Goal: Use online tool/utility: Utilize a website feature to perform a specific function

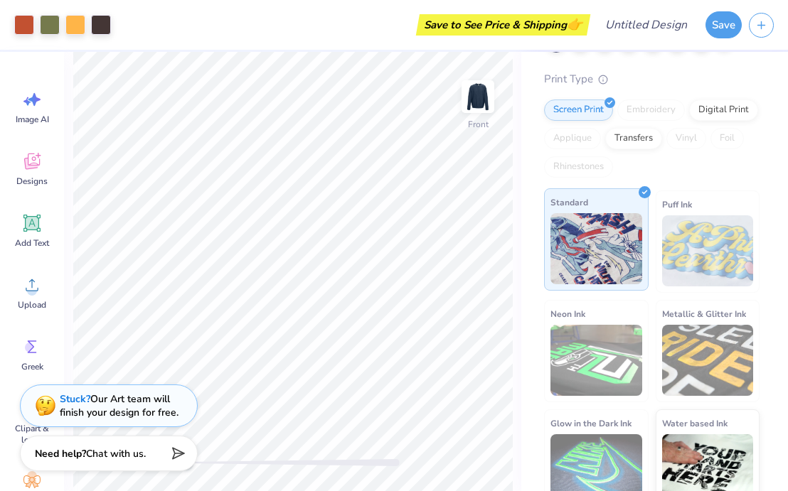
scroll to position [141, 0]
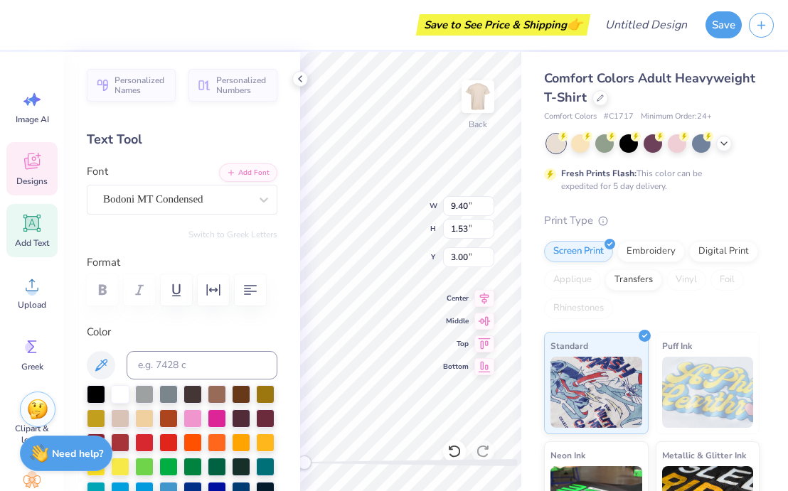
type textarea "Liberty"
type textarea "LIBERTY"
type input "4.56"
type input "1.03"
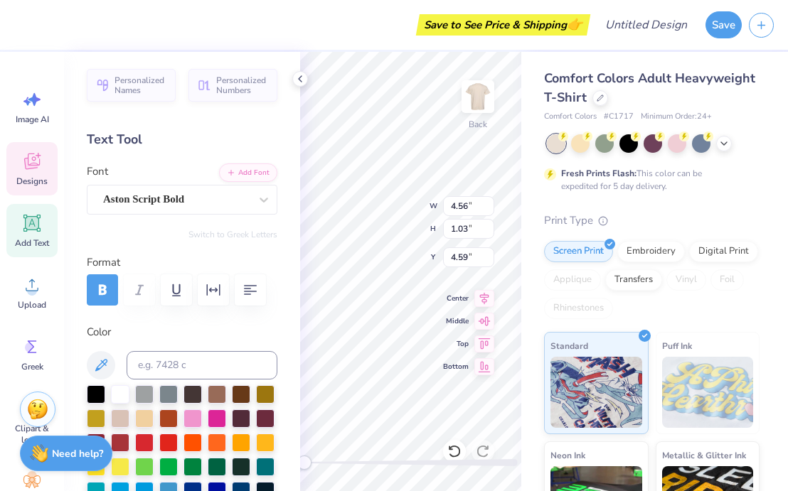
type input "4.59"
type textarea "H"
type textarea "Retreat"
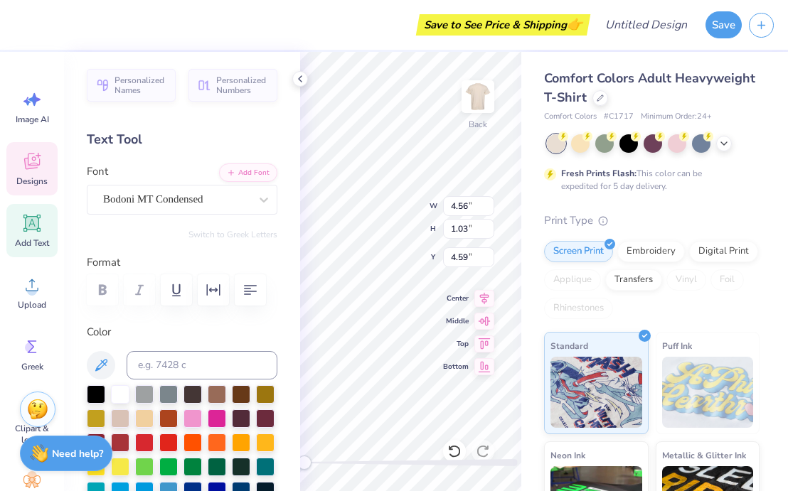
type input "5.33"
type input "1.48"
type input "3.11"
type textarea "[DEMOGRAPHIC_DATA]"
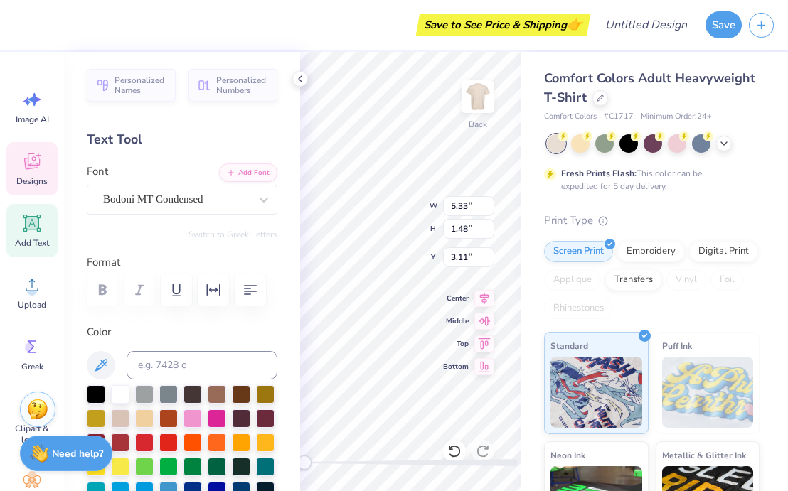
scroll to position [0, 0]
click at [522, 164] on div "Save to See Price & Shipping 👉 Design Title Save Image AI Designs Add Text Uplo…" at bounding box center [394, 245] width 788 height 491
type input "11.09"
type input "1.09"
type input "3.00"
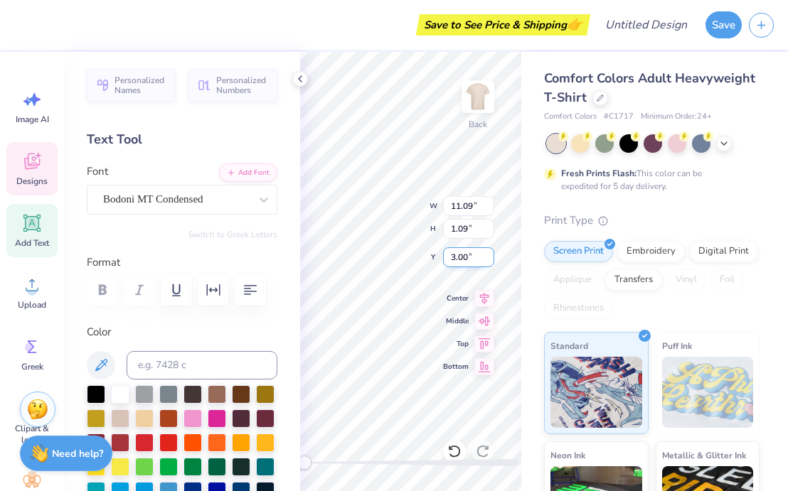
type input "5.14"
type input "0.32"
type input "10.10"
click at [446, 258] on div "Back W 5.14 5.14 " H 0.32 0.32 " Y 10.10 10.10 " Center Middle Top Bottom" at bounding box center [410, 271] width 221 height 439
type textarea "S"
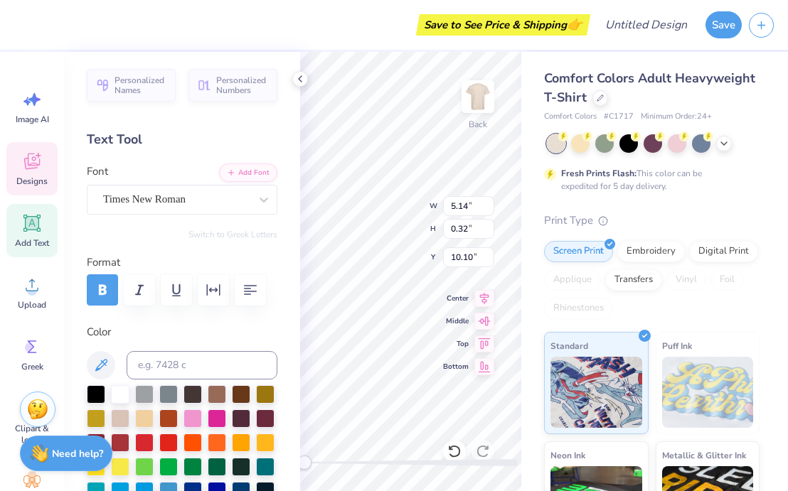
type textarea "[DATE]"
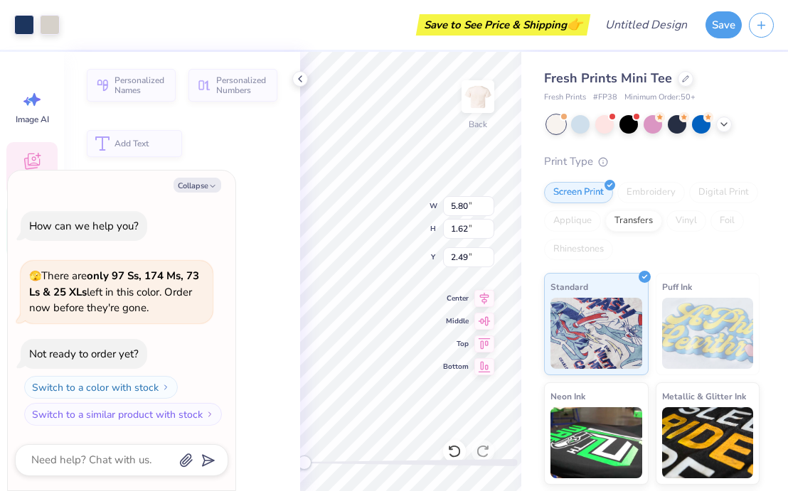
type textarea "x"
type input "5.80"
type input "1.62"
type input "2.49"
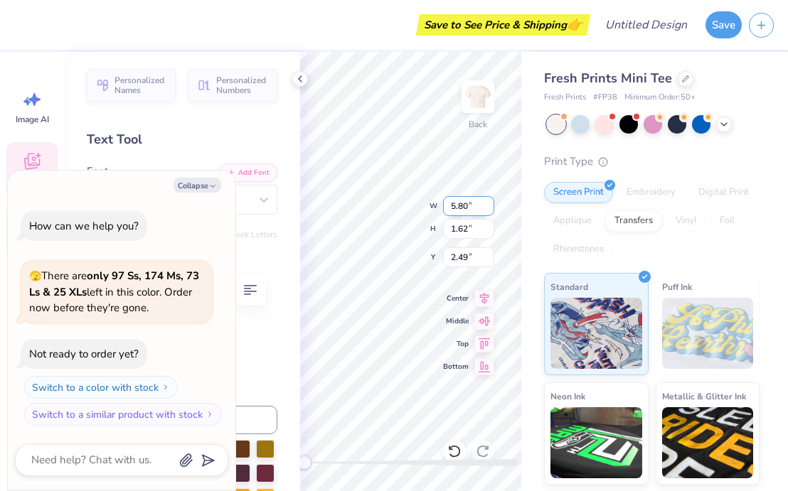
click at [462, 201] on div "Back W 5.80 5.80 " H 1.62 1.62 " Y 2.49 2.49 " Center Middle Top Bottom" at bounding box center [410, 271] width 221 height 439
click at [465, 198] on div "Back W 5.80 5.80 " H 1.62 1.62 " Y 2.62 2.62 " Center Middle Top Bottom" at bounding box center [410, 271] width 221 height 439
click at [466, 198] on div "Back W 5.80 5.80 " H 1.62 1.62 " Y 2.62 2.62 " Center Middle Top Bottom" at bounding box center [410, 271] width 221 height 439
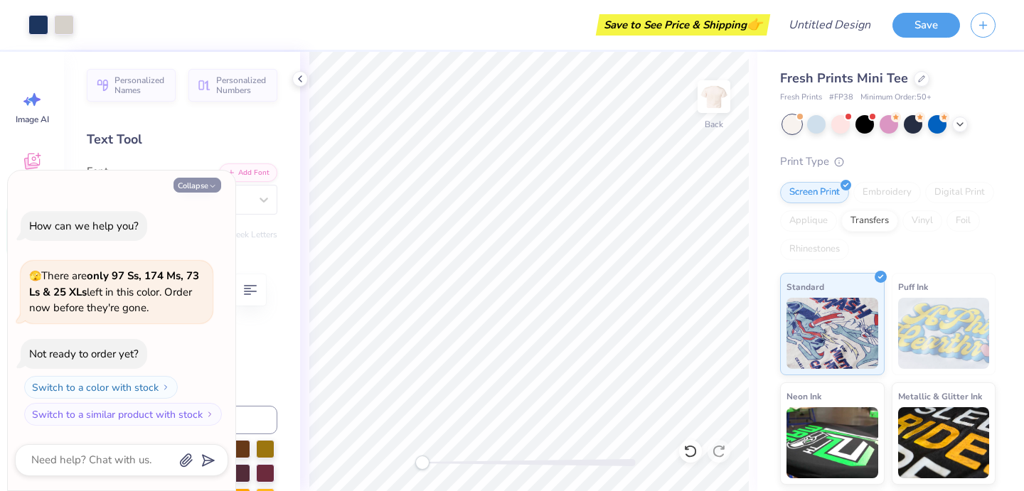
click at [199, 189] on button "Collapse" at bounding box center [197, 185] width 48 height 15
type textarea "x"
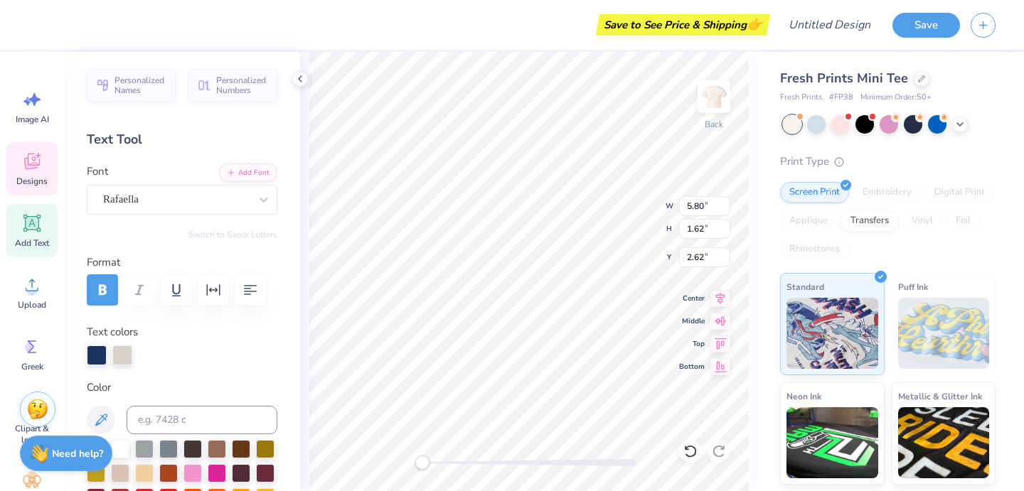
type textarea "D"
type textarea "Libe"
